Goal: Information Seeking & Learning: Compare options

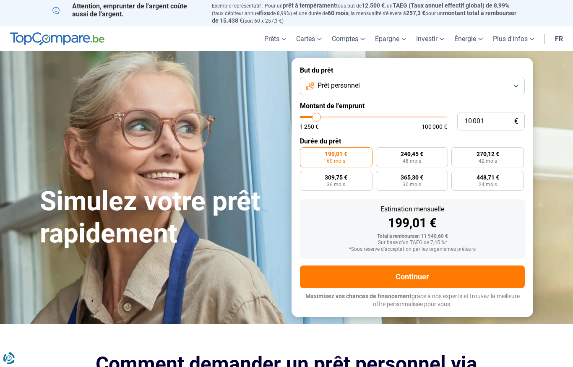
type input "8 250"
type input "8250"
type input "7 000"
type input "7000"
type input "6 250"
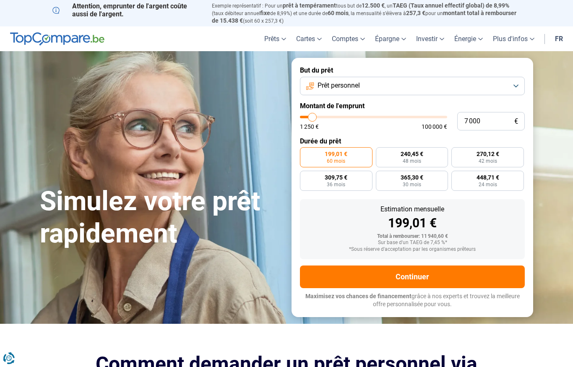
type input "6250"
type input "5 000"
type input "5000"
type input "4 250"
type input "4250"
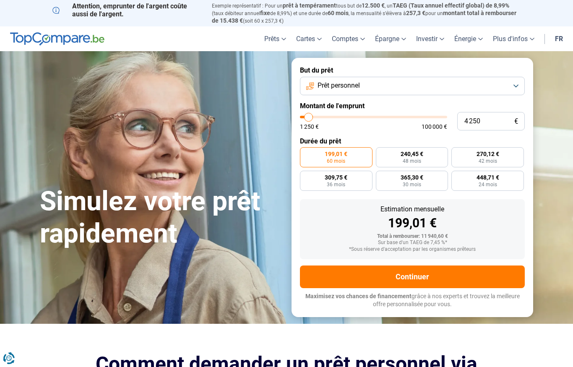
type input "3 750"
type input "3750"
type input "3 500"
type input "3500"
type input "3 250"
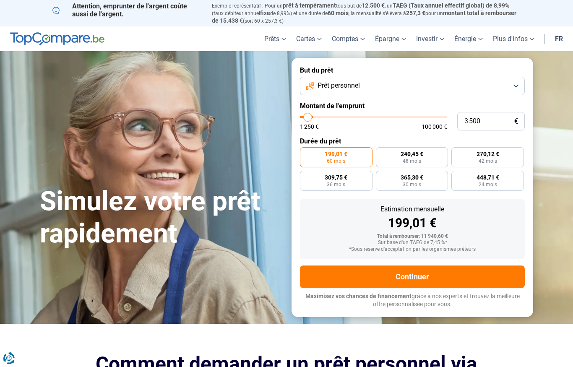
type input "3250"
type input "2 750"
type input "2750"
type input "2 500"
type input "2500"
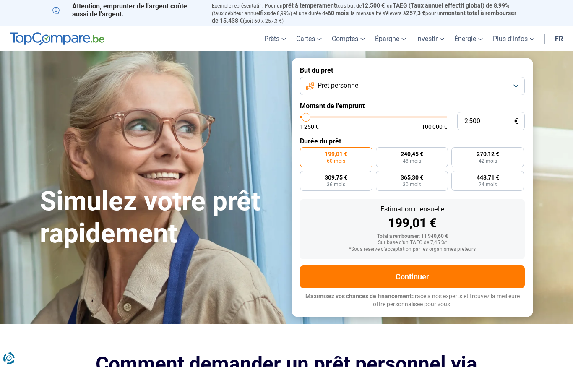
type input "2 250"
type input "2250"
type input "2 000"
type input "2000"
type input "1 750"
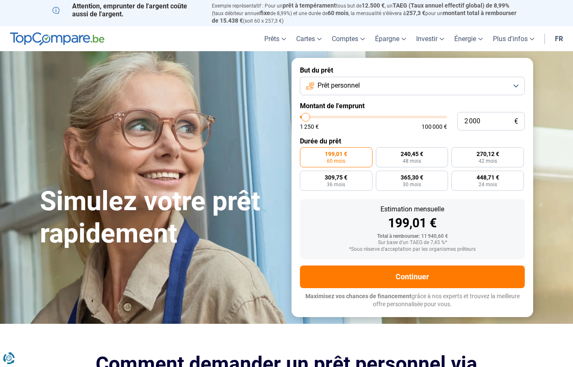
type input "1750"
type input "1 250"
type input "1250"
radio input "true"
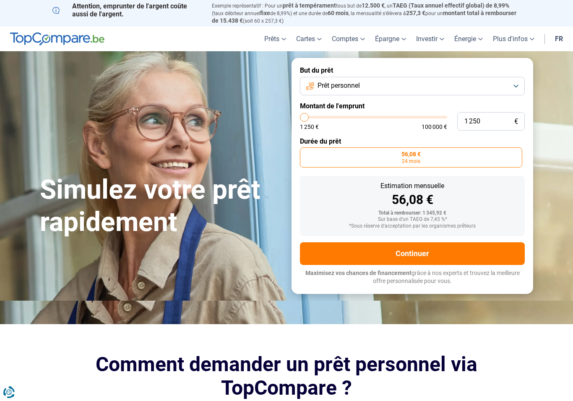
click at [427, 162] on label "56,08 € 24 mois" at bounding box center [411, 157] width 222 height 20
click at [306, 153] on input "56,08 € 24 mois" at bounding box center [302, 149] width 5 height 5
click at [425, 159] on label "56,08 € 24 mois" at bounding box center [411, 157] width 222 height 20
click at [306, 153] on input "56,08 € 24 mois" at bounding box center [302, 149] width 5 height 5
click at [425, 158] on label "56,08 € 24 mois" at bounding box center [411, 157] width 222 height 20
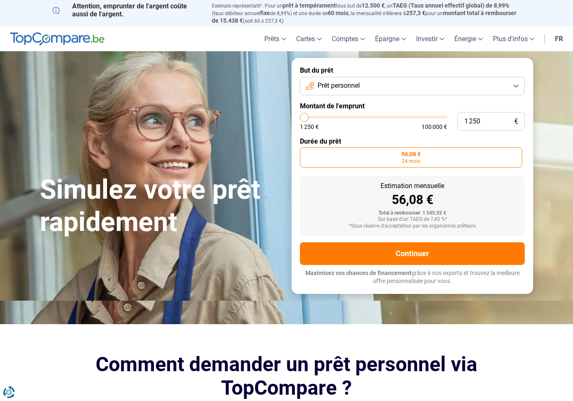
click at [306, 153] on input "56,08 € 24 mois" at bounding box center [302, 149] width 5 height 5
click at [418, 162] on span "24 mois" at bounding box center [411, 161] width 18 height 5
click at [306, 153] on input "56,08 € 24 mois" at bounding box center [302, 149] width 5 height 5
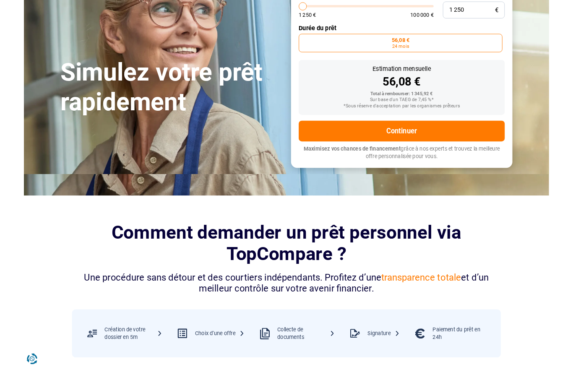
scroll to position [143, 0]
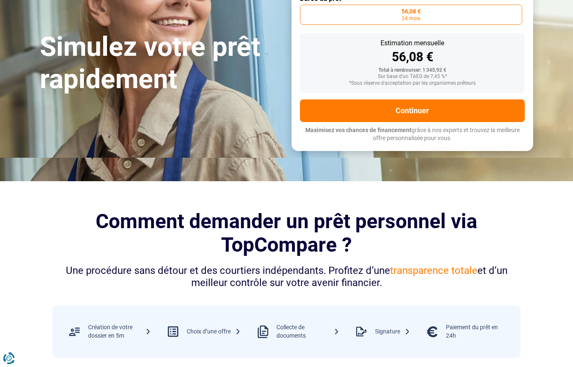
click at [421, 118] on button "Continuer" at bounding box center [412, 110] width 225 height 23
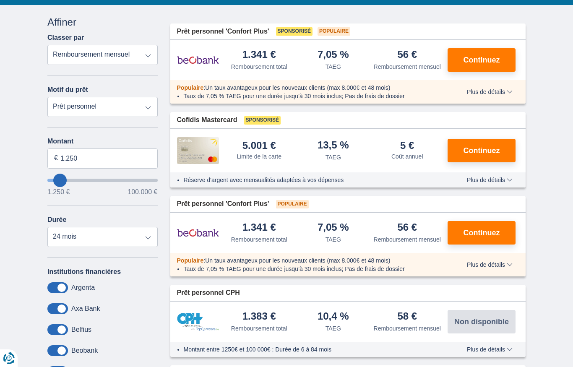
scroll to position [92, 0]
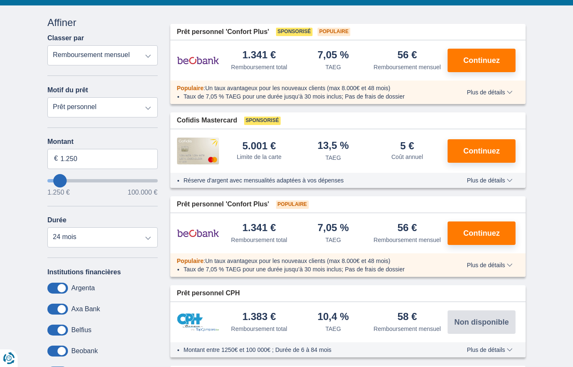
type input "10.250"
type input "10250"
type input "11.250"
type input "11250"
type input "12.250"
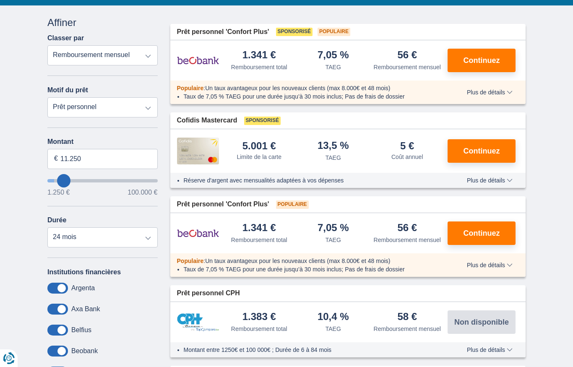
type input "12250"
type input "13.250"
type input "13250"
select select "60"
type input "12.250"
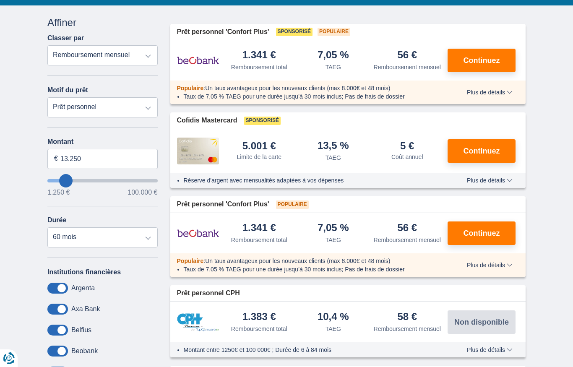
type input "12250"
type input "11.250"
type input "11250"
type input "10.250"
type input "10250"
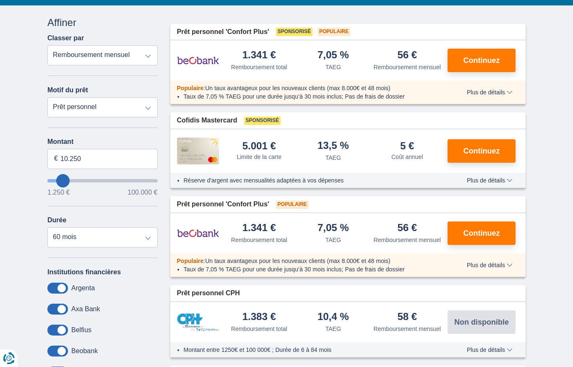
type input "9.250"
type input "9250"
select select "48"
type input "11.250"
type input "11250"
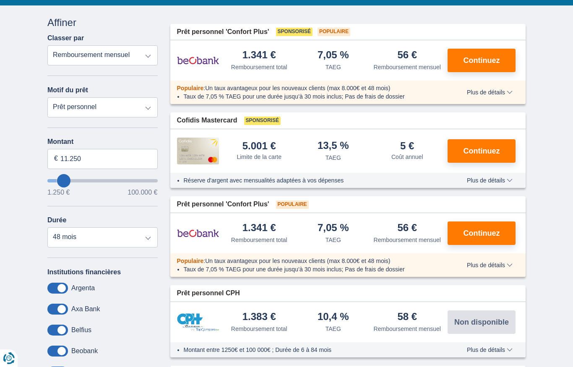
type input "14.250"
type input "14250"
type input "18.250"
type input "18250"
select select "84"
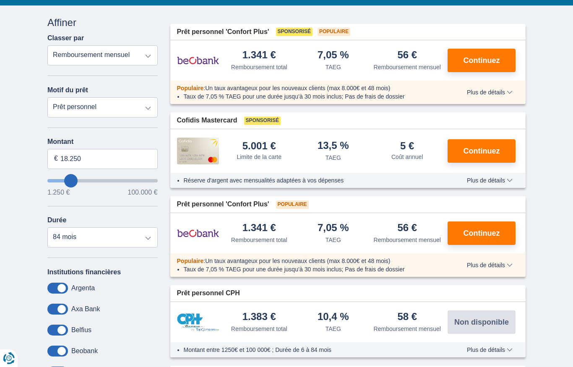
type input "23.250"
type input "23250"
type input "28.250"
type input "28250"
type input "34.250"
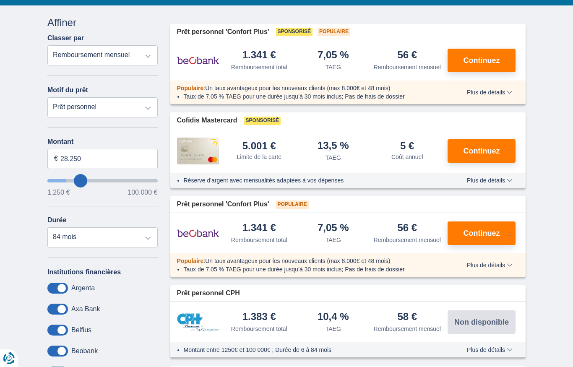
type input "34250"
type input "39.250"
type input "39250"
type input "44.250"
type input "44250"
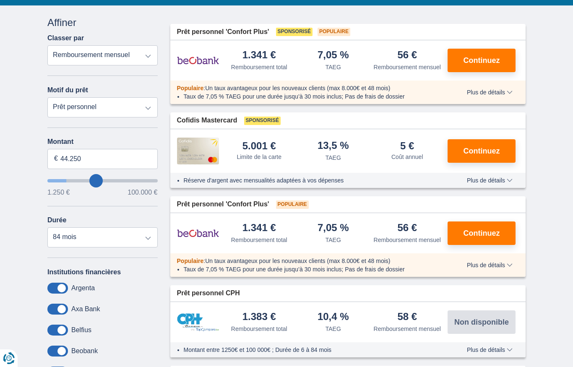
type input "50.250"
type input "50250"
type input "56.250"
type input "56250"
type input "62.250"
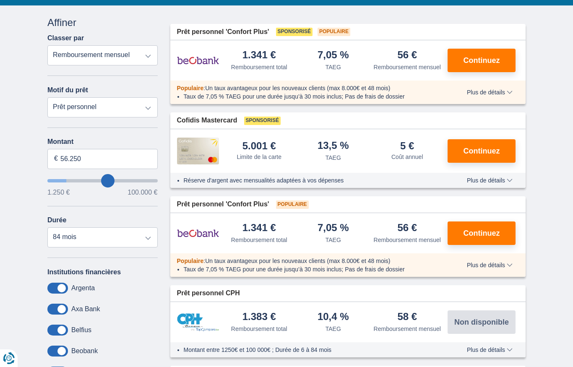
type input "62250"
type input "68.250"
type input "68250"
type input "74.250"
type input "74250"
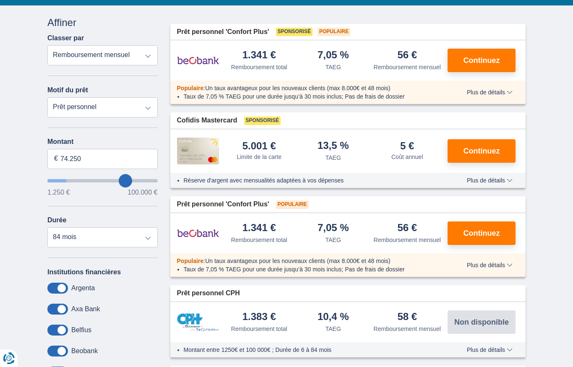
type input "79.250"
type input "79250"
type input "83.250"
type input "83250"
type input "87.250"
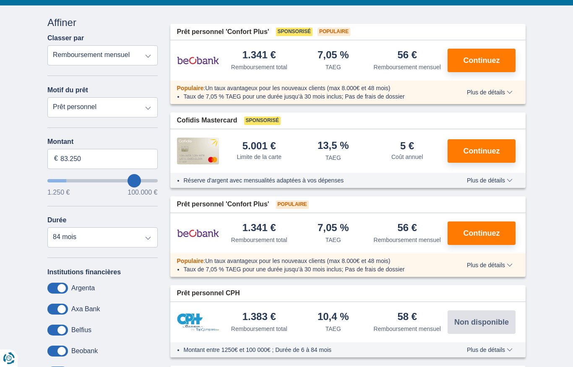
type input "87250"
type input "91.250"
type input "91250"
type input "94.250"
type input "94250"
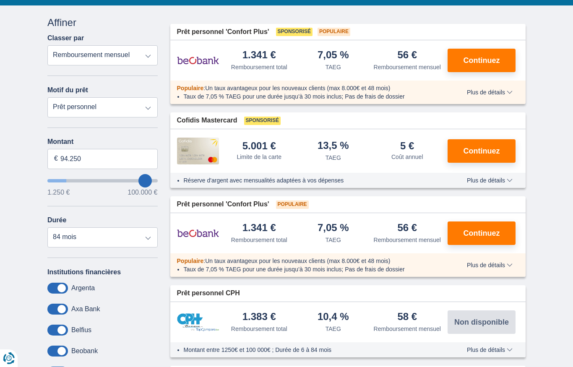
select select "120"
type input "97.250"
type input "97250"
type input "98.250"
type input "98250"
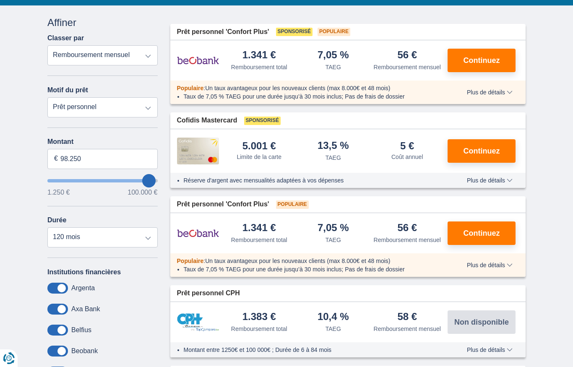
type input "99.250"
type input "99250"
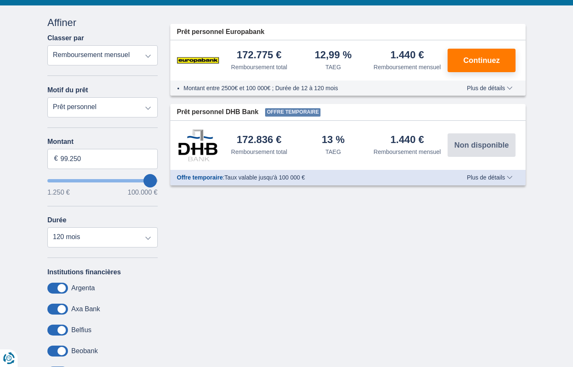
type input "97.250"
type input "97250"
type input "95.250"
type input "95250"
type input "94.250"
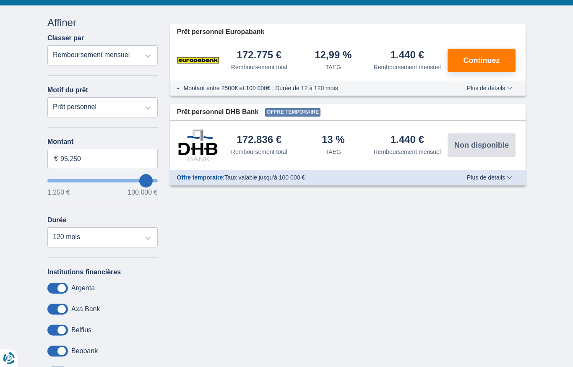
type input "94250"
type input "93.250"
type input "93250"
type input "92.250"
type input "92250"
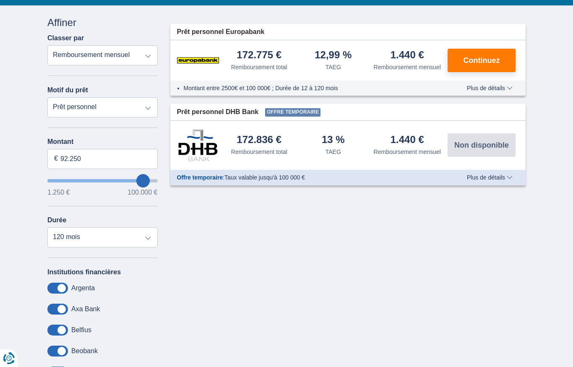
type input "91.250"
type input "91250"
type input "90.250"
type input "90250"
type input "89.250"
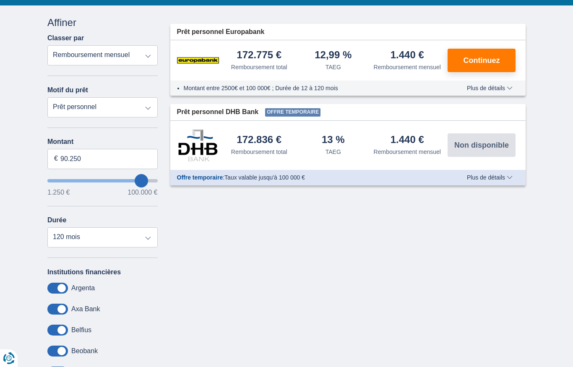
type input "89250"
type input "88.250"
type input "88250"
type input "87.250"
type input "87250"
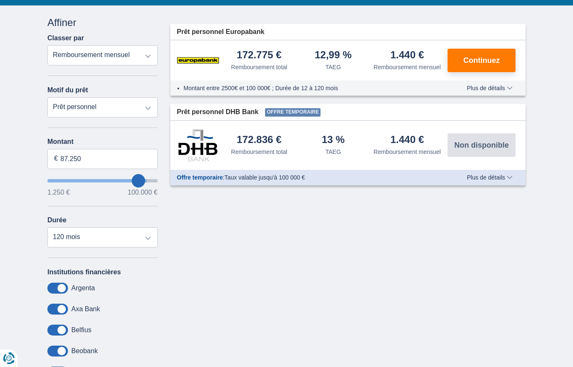
type input "85.250"
type input "85250"
type input "84.250"
type input "84250"
type input "83.250"
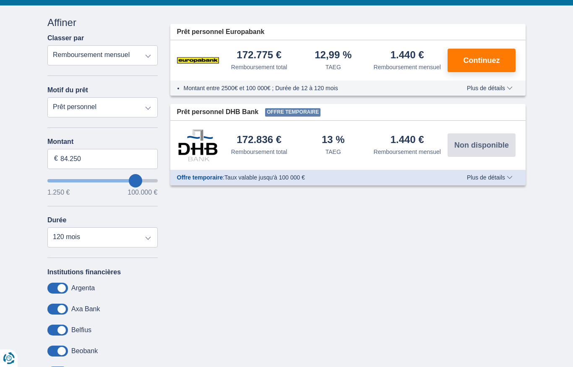
type input "83250"
type input "82.250"
type input "82250"
type input "80.250"
type input "80250"
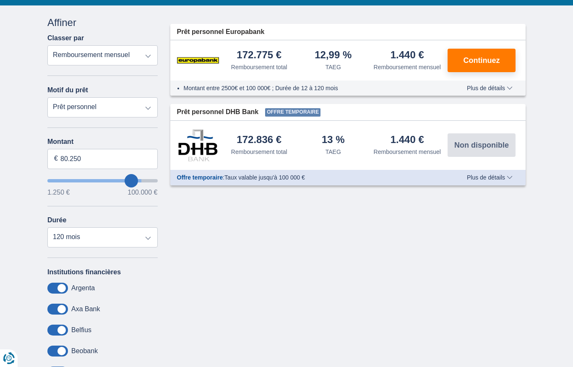
type input "79.250"
type input "79250"
type input "77.250"
type input "77250"
type input "76.250"
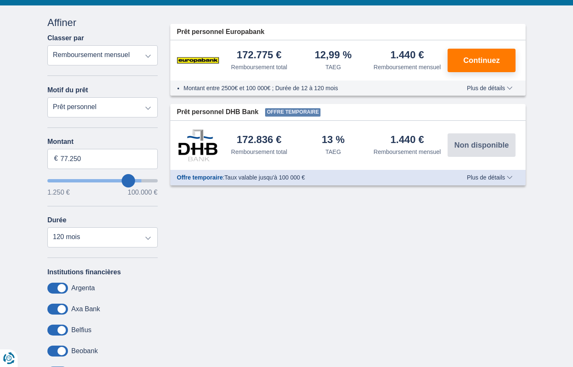
type input "76250"
type input "75.250"
type input "75250"
type input "74.250"
type input "74250"
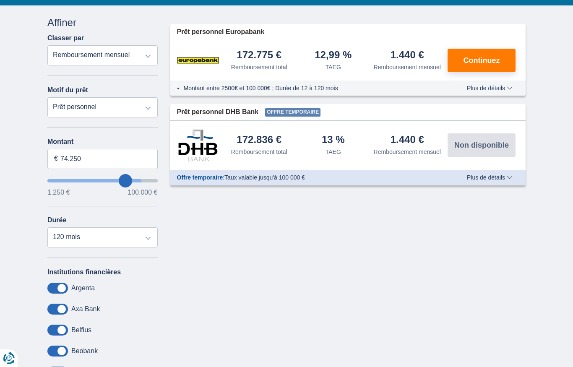
type input "73.250"
type input "73250"
type input "72.250"
type input "72250"
type input "71.250"
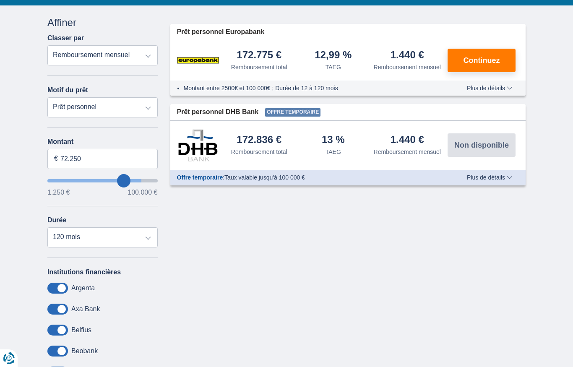
type input "71250"
type input "70.250"
type input "70250"
type input "69.250"
type input "69250"
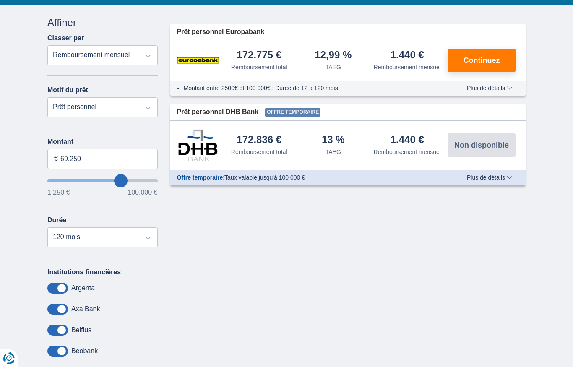
type input "68.250"
type input "68250"
type input "67.250"
type input "67250"
type input "66.250"
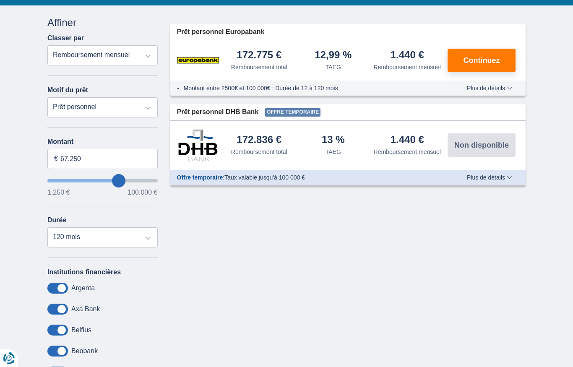
type input "66250"
type input "65.250"
type input "65250"
type input "64.250"
type input "64250"
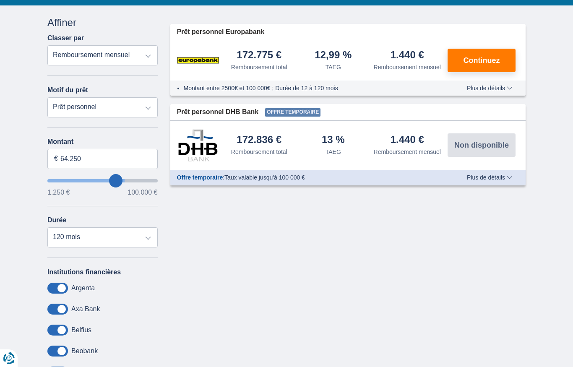
type input "63.250"
type input "63250"
type input "62.250"
type input "62250"
type input "61.250"
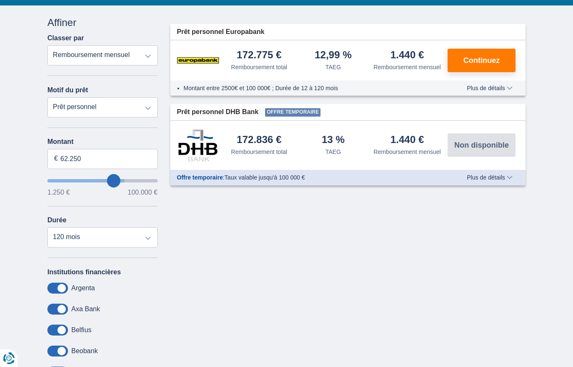
type input "61250"
type input "60.250"
type input "60250"
type input "59.250"
type input "59250"
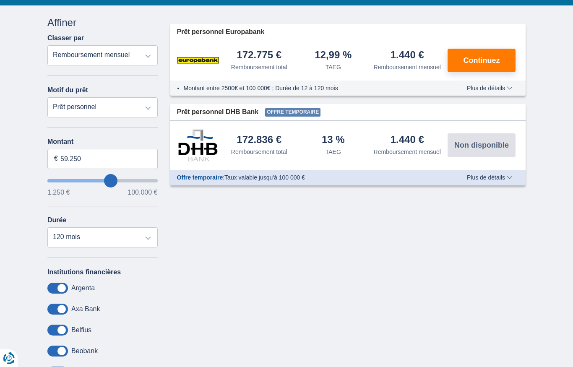
type input "58.250"
type input "58250"
type input "57.250"
type input "57250"
type input "56.250"
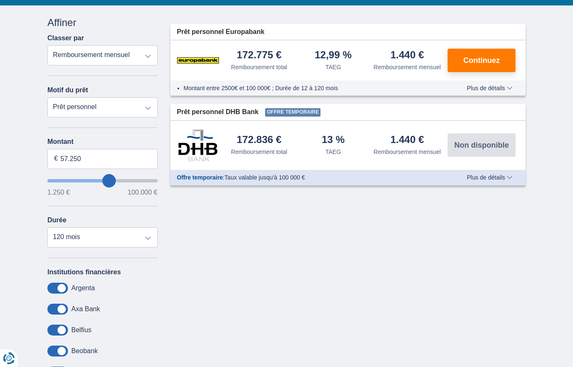
type input "56250"
type input "55.250"
type input "55250"
type input "54.250"
type input "54250"
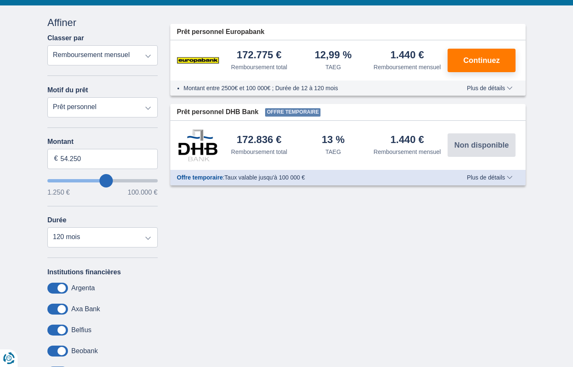
type input "53.250"
type input "53250"
type input "52.250"
type input "52250"
type input "51.250"
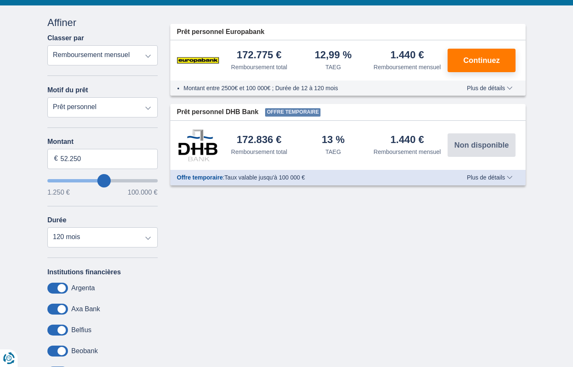
type input "51250"
type input "50.250"
type input "50250"
type input "49.250"
type input "49250"
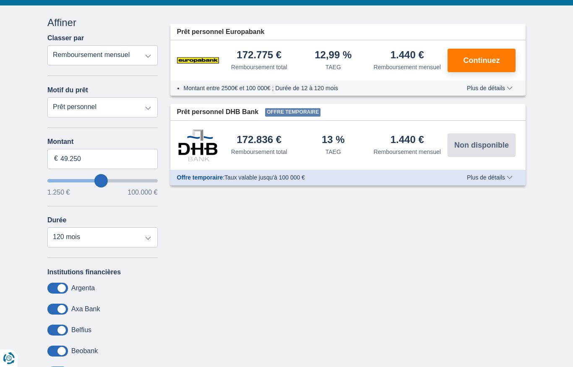
type input "48.250"
type input "48250"
type input "47.250"
type input "47250"
type input "46.250"
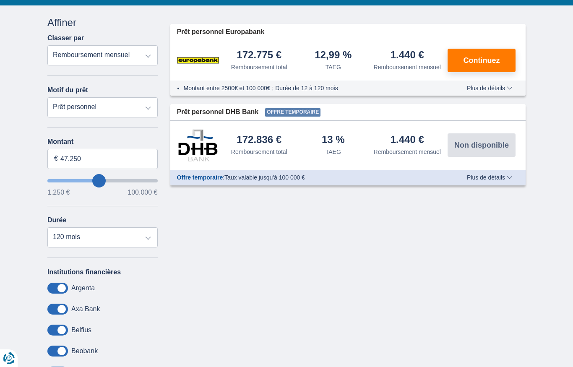
type input "46250"
type input "45.250"
type input "45250"
type input "44.250"
type input "44250"
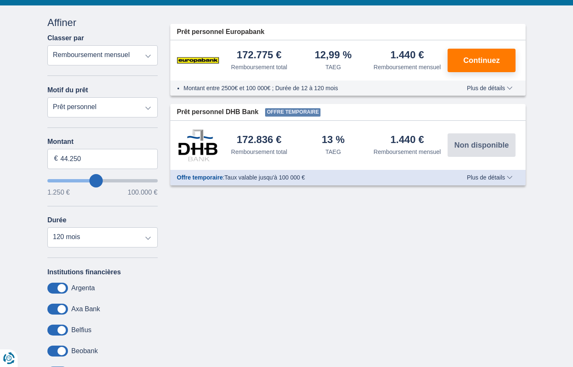
type input "43.250"
type input "43250"
type input "42.250"
type input "42250"
type input "41.250"
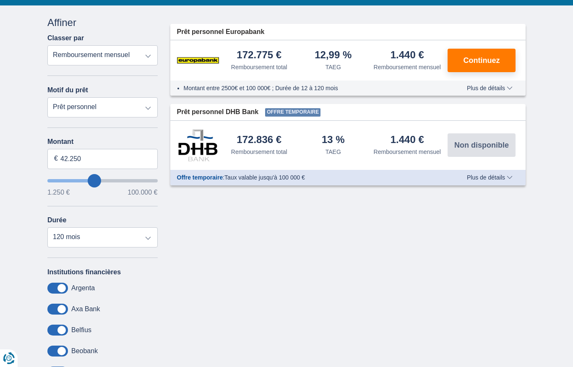
type input "41250"
type input "40.250"
type input "40250"
type input "39.250"
type input "39250"
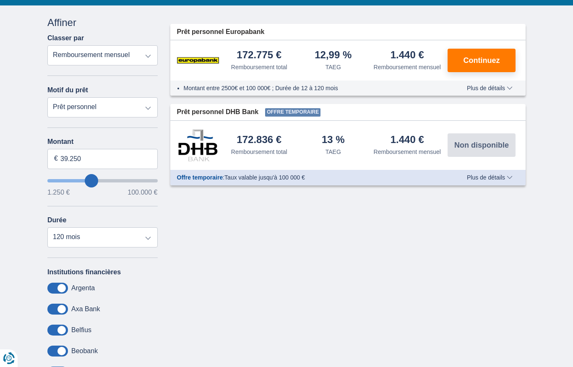
type input "38.250"
type input "38250"
type input "37.250"
type input "37250"
type input "36.250"
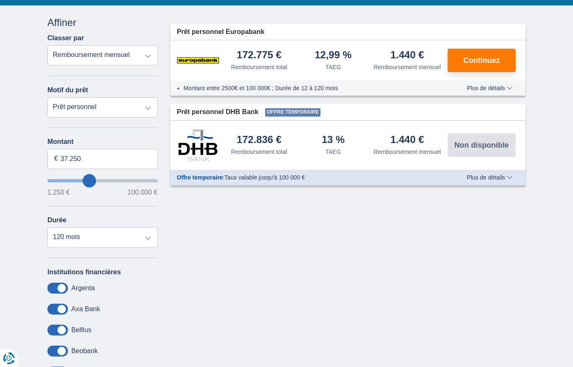
type input "36250"
type input "35.250"
type input "35250"
type input "34.250"
type input "34250"
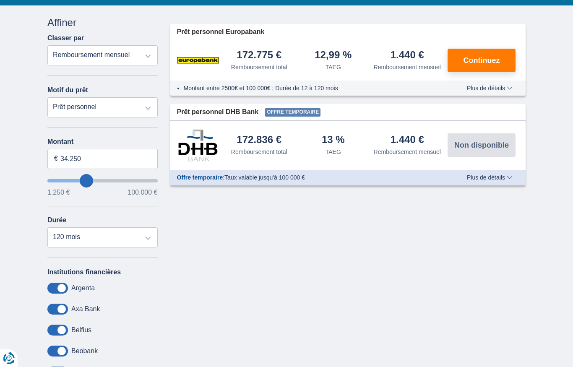
type input "33.250"
type input "33250"
type input "32.250"
type input "32250"
type input "31.250"
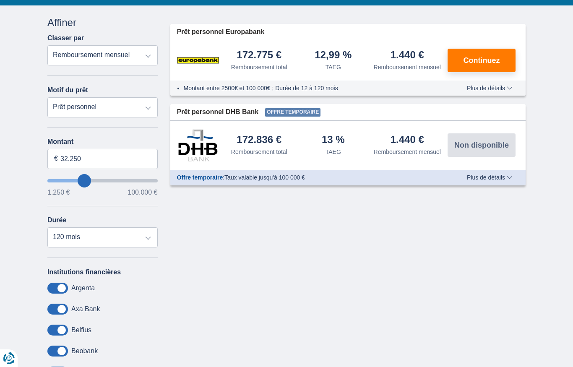
type input "31250"
type input "30.250"
type input "30250"
type input "29.250"
type input "29250"
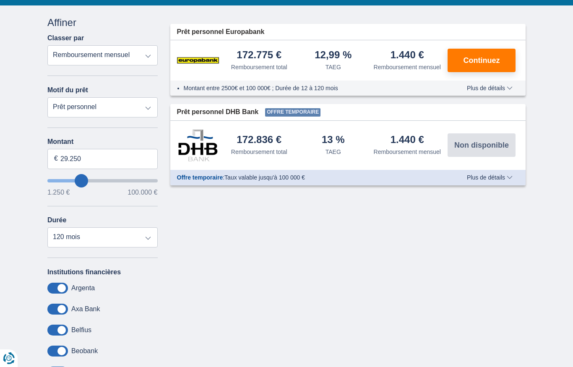
type input "28.250"
type input "28250"
type input "27.250"
type input "27250"
type input "26.250"
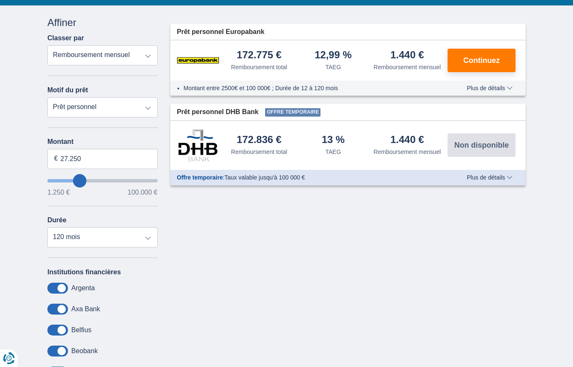
type input "26250"
type input "25.250"
type input "25250"
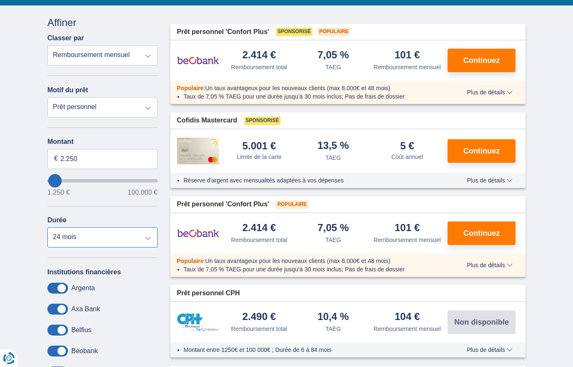
click at [112, 240] on select "12 mois 18 mois 24 mois" at bounding box center [102, 237] width 110 height 20
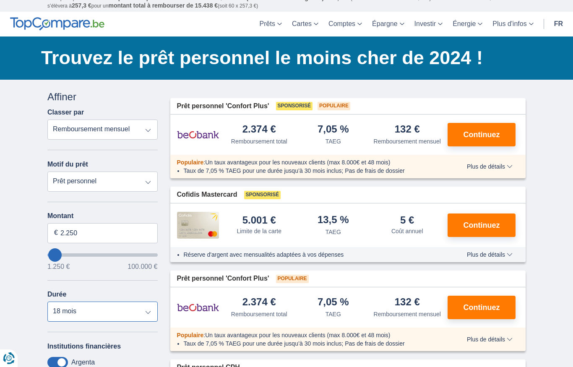
scroll to position [16, 0]
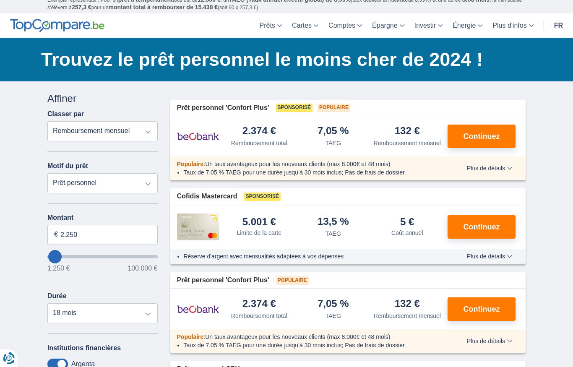
click at [463, 144] on button "Continuez" at bounding box center [482, 137] width 68 height 24
